Goal: Task Accomplishment & Management: Use online tool/utility

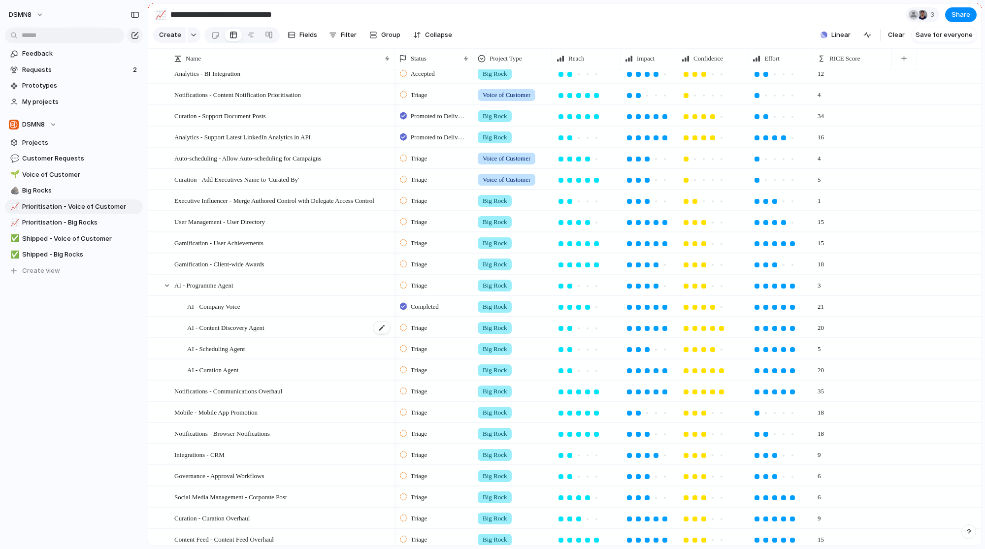
scroll to position [61, 0]
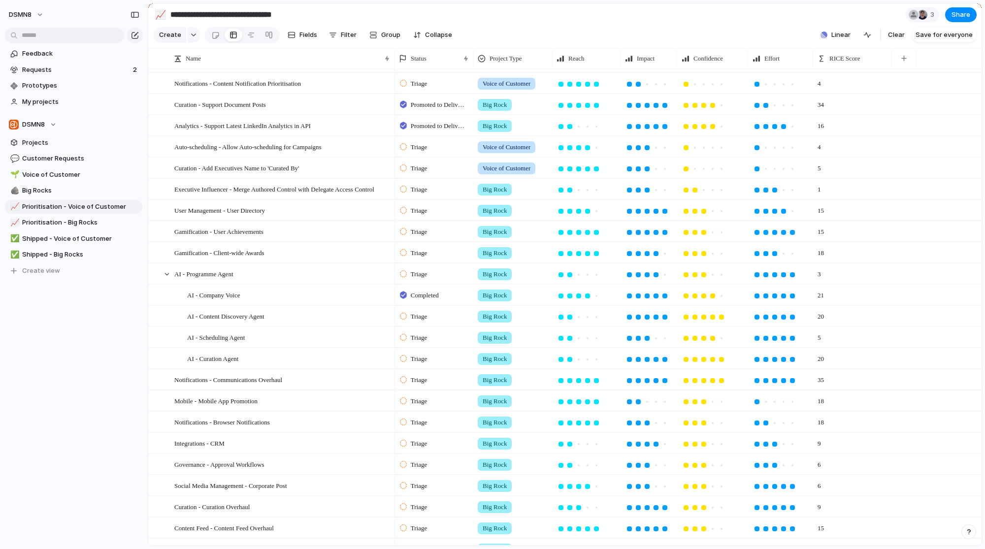
click at [434, 311] on div "Triage" at bounding box center [434, 314] width 78 height 17
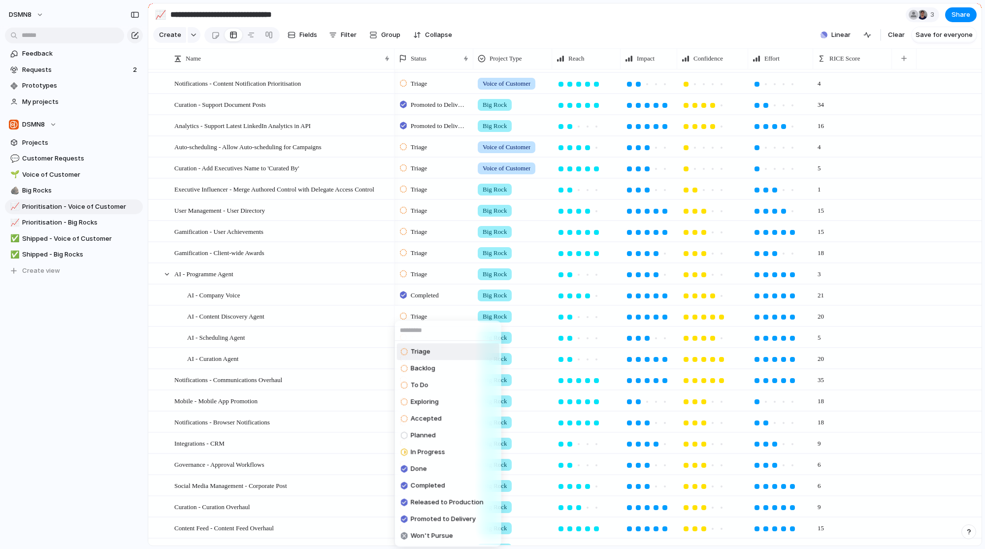
click at [437, 301] on div "Triage Backlog To Do Exploring Accepted Planned In Progress Done Completed Rele…" at bounding box center [492, 274] width 985 height 549
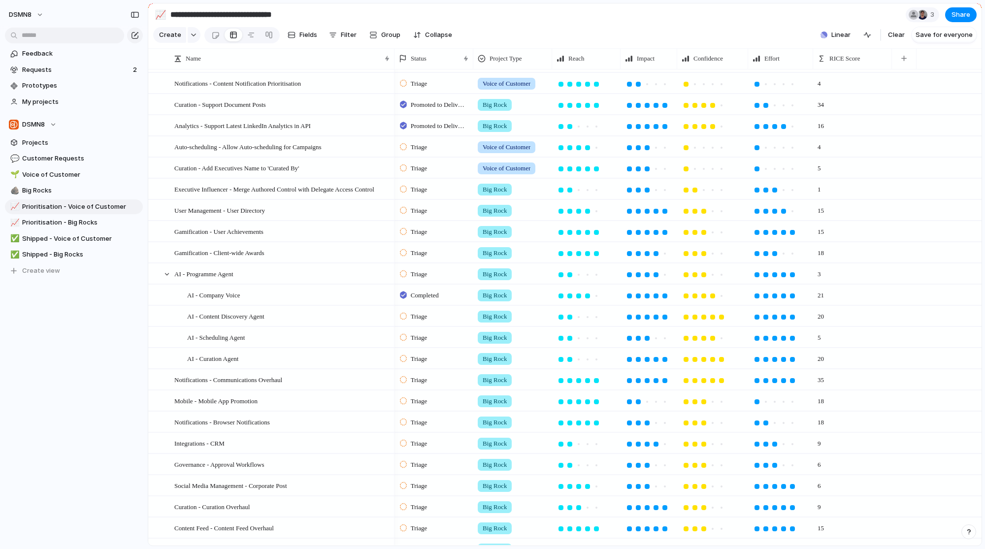
click at [439, 296] on span "Completed" at bounding box center [425, 296] width 28 height 10
click at [430, 271] on div "Triage" at bounding box center [415, 275] width 30 height 12
